Goal: Task Accomplishment & Management: Complete application form

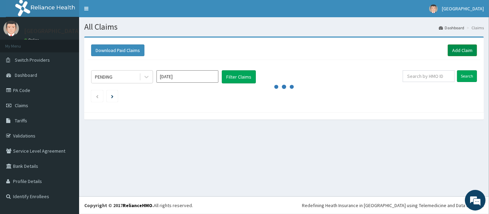
click at [454, 47] on link "Add Claim" at bounding box center [462, 50] width 29 height 12
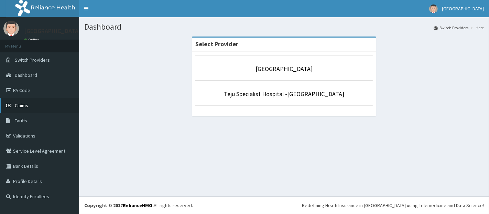
click at [40, 104] on link "Claims" at bounding box center [39, 105] width 79 height 15
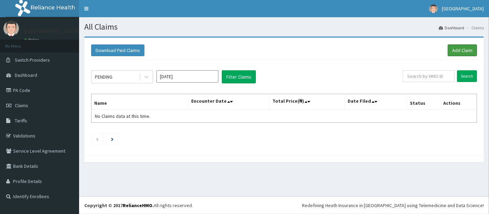
click at [456, 47] on link "Add Claim" at bounding box center [462, 50] width 29 height 12
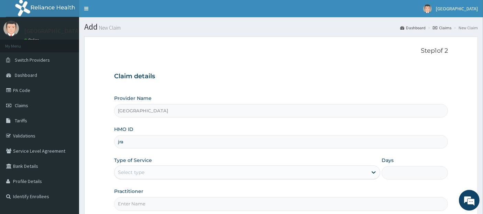
type input "JRA/10187/A"
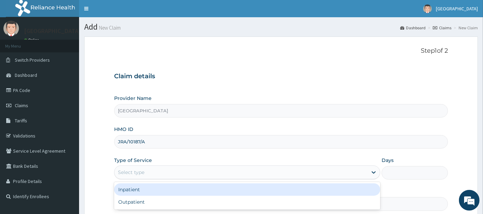
click at [311, 171] on div "Select type" at bounding box center [241, 171] width 253 height 11
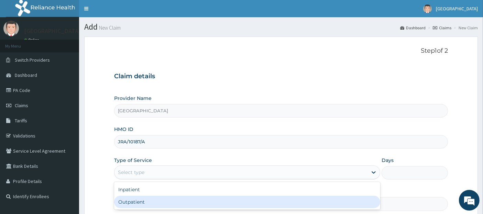
type input "1"
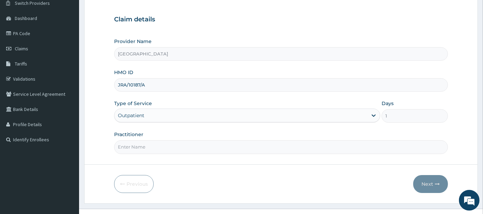
scroll to position [68, 0]
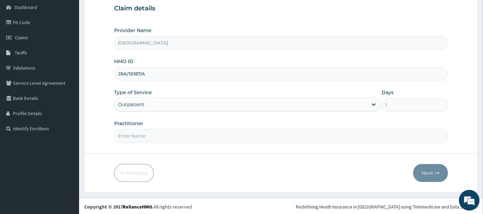
click at [310, 136] on input "Practitioner" at bounding box center [281, 135] width 334 height 13
type input "[PERSON_NAME]"
click at [433, 170] on button "Next" at bounding box center [430, 173] width 35 height 18
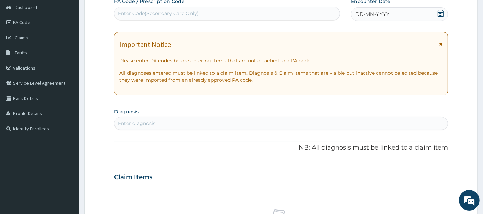
click at [440, 10] on icon at bounding box center [440, 13] width 7 height 7
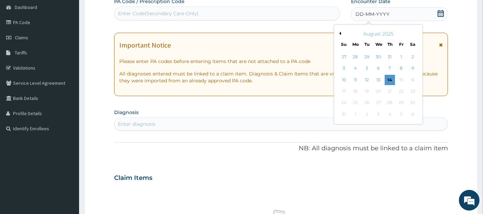
click at [339, 33] on button "Previous Month" at bounding box center [339, 33] width 3 height 3
click at [412, 90] on div "28" at bounding box center [413, 91] width 10 height 10
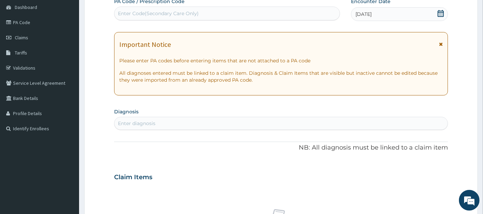
click at [323, 125] on div "Enter diagnosis" at bounding box center [282, 123] width 334 height 11
type input "[MEDICAL_DATA]"
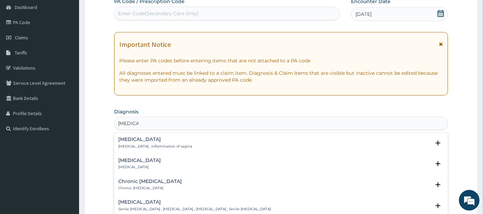
click at [312, 142] on div "[MEDICAL_DATA] [MEDICAL_DATA] , Inflammation of vagina" at bounding box center [281, 143] width 326 height 12
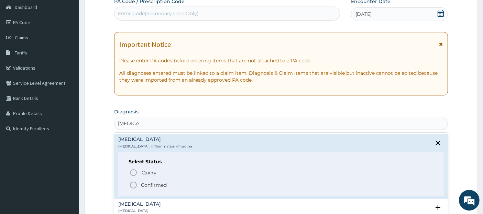
click at [307, 186] on span "Confirmed" at bounding box center [281, 185] width 305 height 8
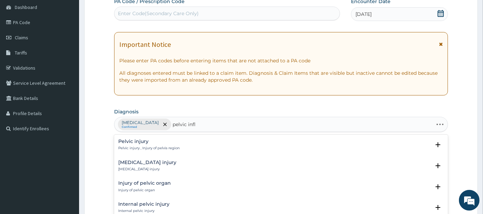
type input "pelvic infla"
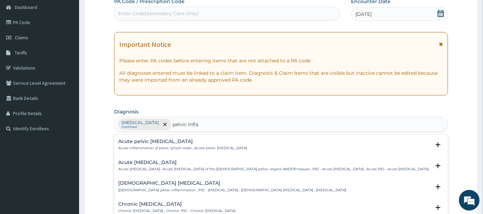
click at [271, 192] on p "[DEMOGRAPHIC_DATA] pelvic inflammation , PID - [MEDICAL_DATA] , [DEMOGRAPHIC_DA…" at bounding box center [232, 189] width 228 height 5
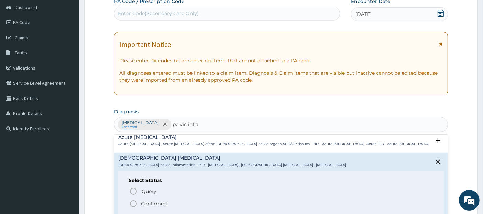
scroll to position [26, 0]
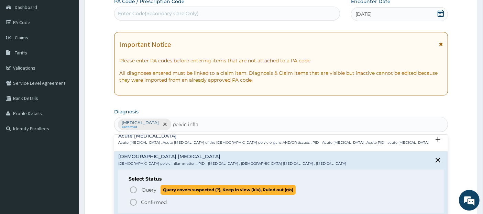
click at [267, 194] on span "Query covers suspected (?), Keep in view (kiv), Ruled out (r/o)" at bounding box center [228, 189] width 135 height 9
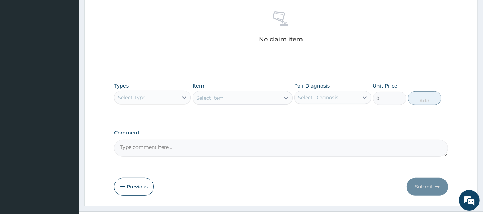
scroll to position [281, 0]
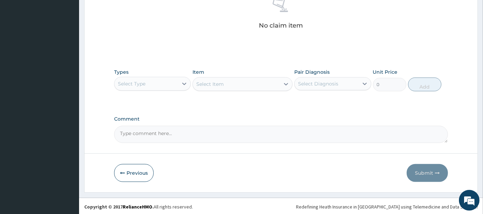
click at [170, 78] on div "Select Type" at bounding box center [147, 83] width 64 height 11
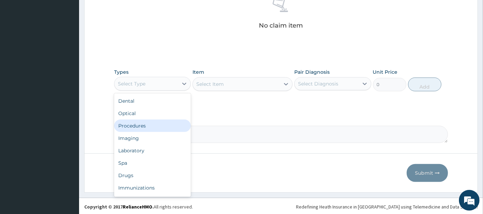
click at [162, 120] on div "Procedures" at bounding box center [152, 125] width 77 height 12
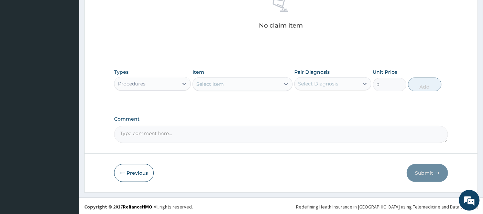
click at [239, 80] on div "Select Item" at bounding box center [236, 83] width 87 height 11
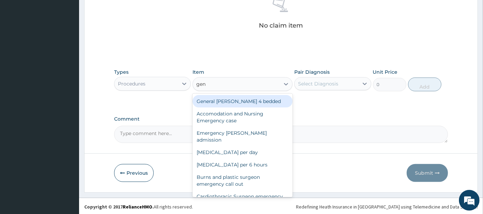
type input "gene"
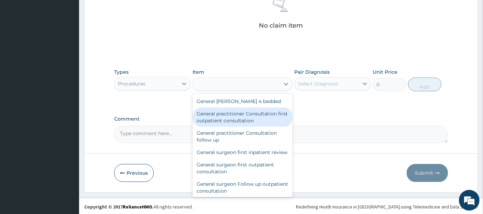
type input "3795"
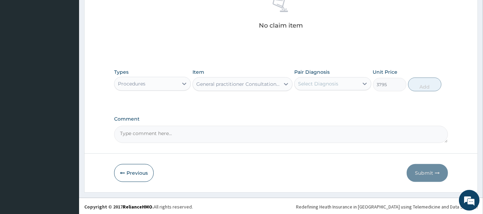
click at [311, 78] on div "Select Diagnosis" at bounding box center [327, 83] width 64 height 11
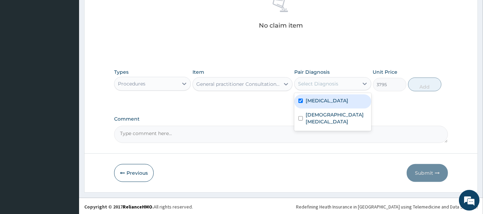
checkbox input "true"
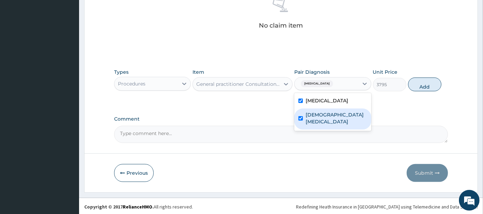
checkbox input "true"
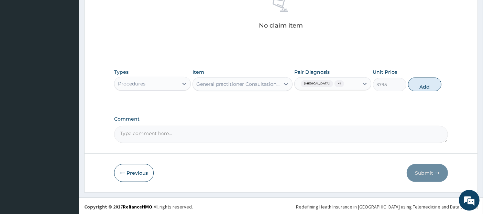
click at [418, 81] on button "Add" at bounding box center [424, 84] width 33 height 14
type input "0"
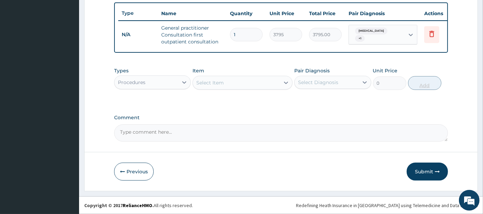
scroll to position [257, 0]
click at [179, 82] on div at bounding box center [184, 82] width 12 height 12
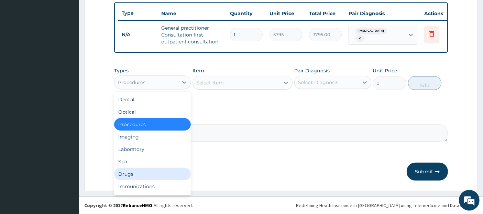
click at [168, 170] on div "Drugs" at bounding box center [152, 173] width 77 height 12
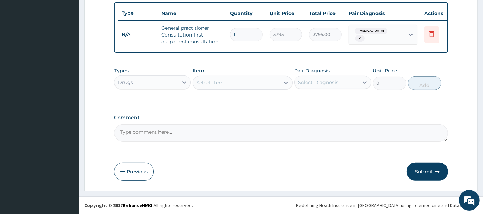
click at [268, 82] on div "Select Item" at bounding box center [236, 82] width 87 height 11
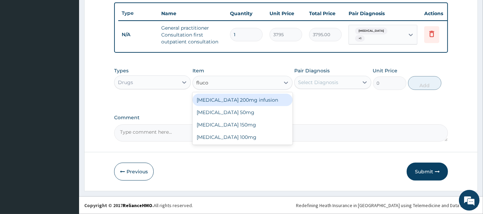
type input "flucon"
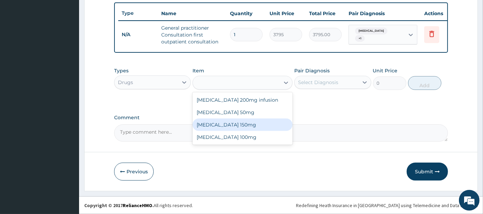
type input "1644.5"
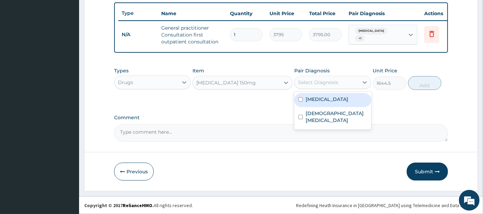
click at [313, 84] on div "Select Diagnosis" at bounding box center [318, 82] width 40 height 7
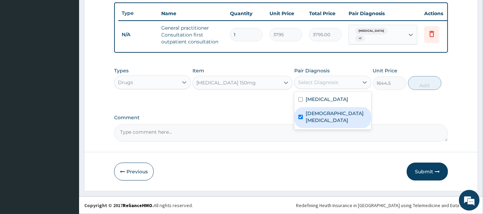
checkbox input "true"
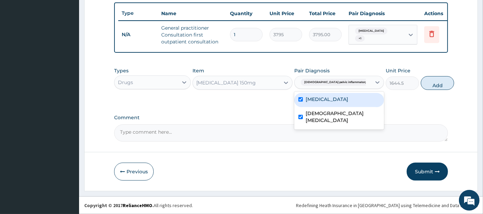
checkbox input "true"
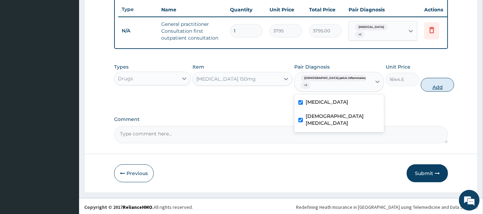
click at [421, 88] on button "Add" at bounding box center [437, 85] width 33 height 14
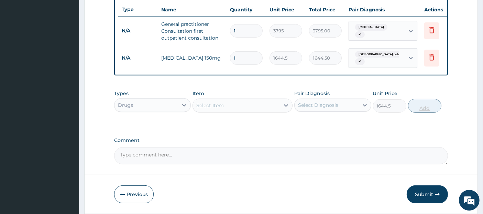
type input "0"
click at [256, 107] on div "Select Item" at bounding box center [236, 105] width 87 height 11
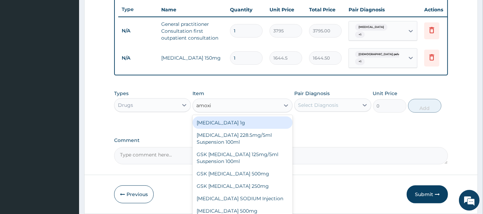
type input "amoxic"
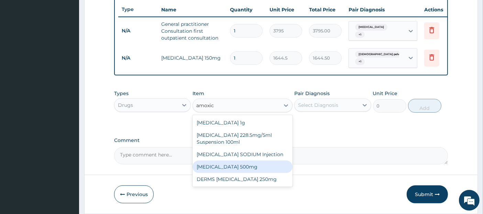
click at [254, 167] on div "[MEDICAL_DATA] 500mg" at bounding box center [243, 166] width 100 height 12
type input "75.9"
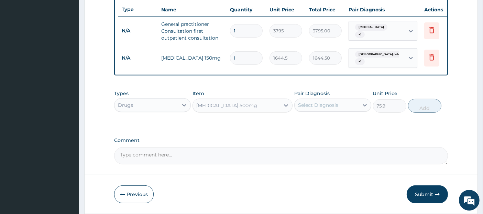
click at [323, 108] on div "Select Diagnosis" at bounding box center [318, 104] width 40 height 7
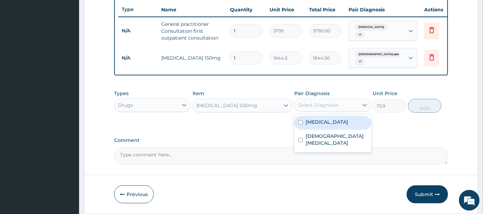
click at [324, 125] on label "[MEDICAL_DATA]" at bounding box center [327, 121] width 43 height 7
checkbox input "true"
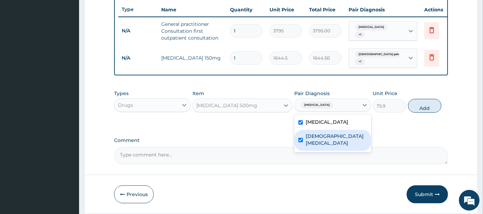
checkbox input "true"
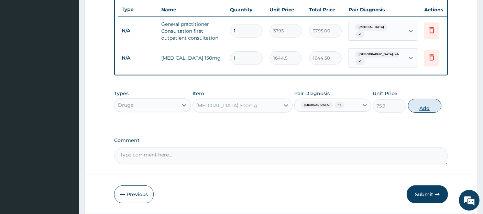
click at [430, 109] on button "Add" at bounding box center [424, 106] width 33 height 14
type input "0"
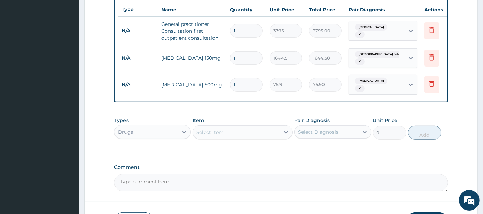
click at [244, 131] on div "Select Item" at bounding box center [236, 132] width 87 height 11
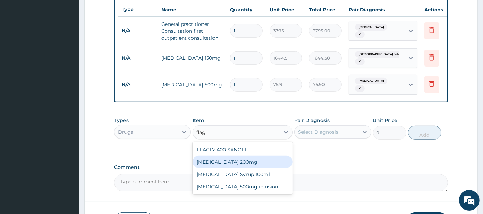
type input "fla"
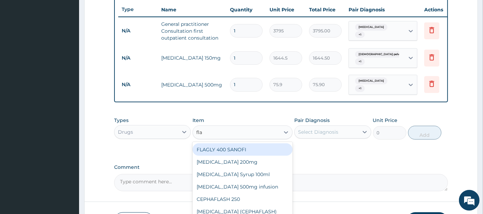
click at [248, 148] on div "FLAGLY 400 SANOFI" at bounding box center [243, 149] width 100 height 12
type input "75.9"
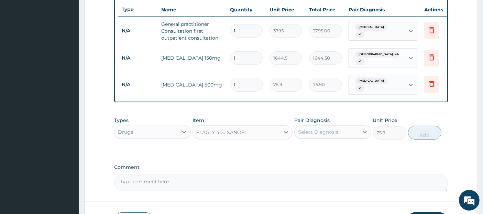
click at [317, 135] on div "Select Diagnosis" at bounding box center [318, 131] width 40 height 7
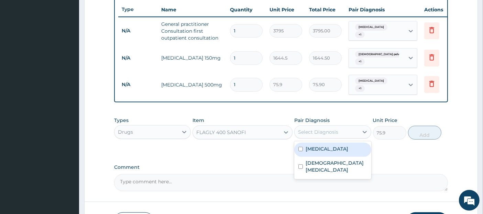
click at [320, 151] on label "[MEDICAL_DATA]" at bounding box center [327, 148] width 43 height 7
checkbox input "true"
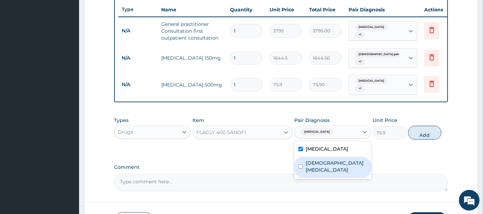
click at [322, 162] on label "[DEMOGRAPHIC_DATA] [MEDICAL_DATA]" at bounding box center [336, 166] width 61 height 14
checkbox input "true"
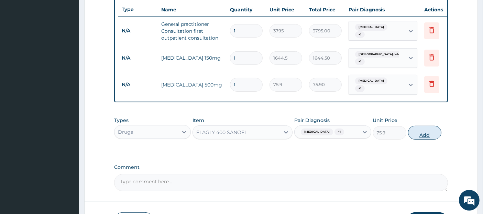
click at [434, 130] on button "Add" at bounding box center [424, 133] width 33 height 14
type input "0"
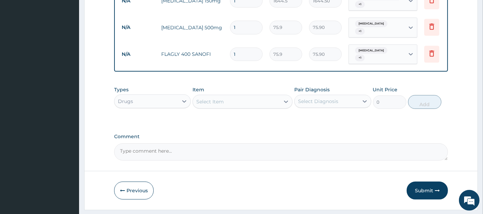
scroll to position [331, 0]
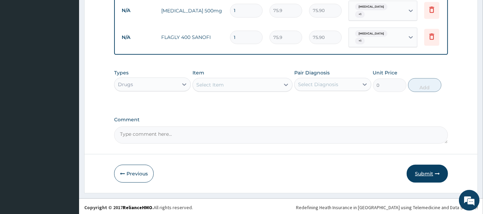
click at [423, 169] on button "Submit" at bounding box center [427, 173] width 41 height 18
